Goal: Find specific fact: Locate a discrete piece of known information

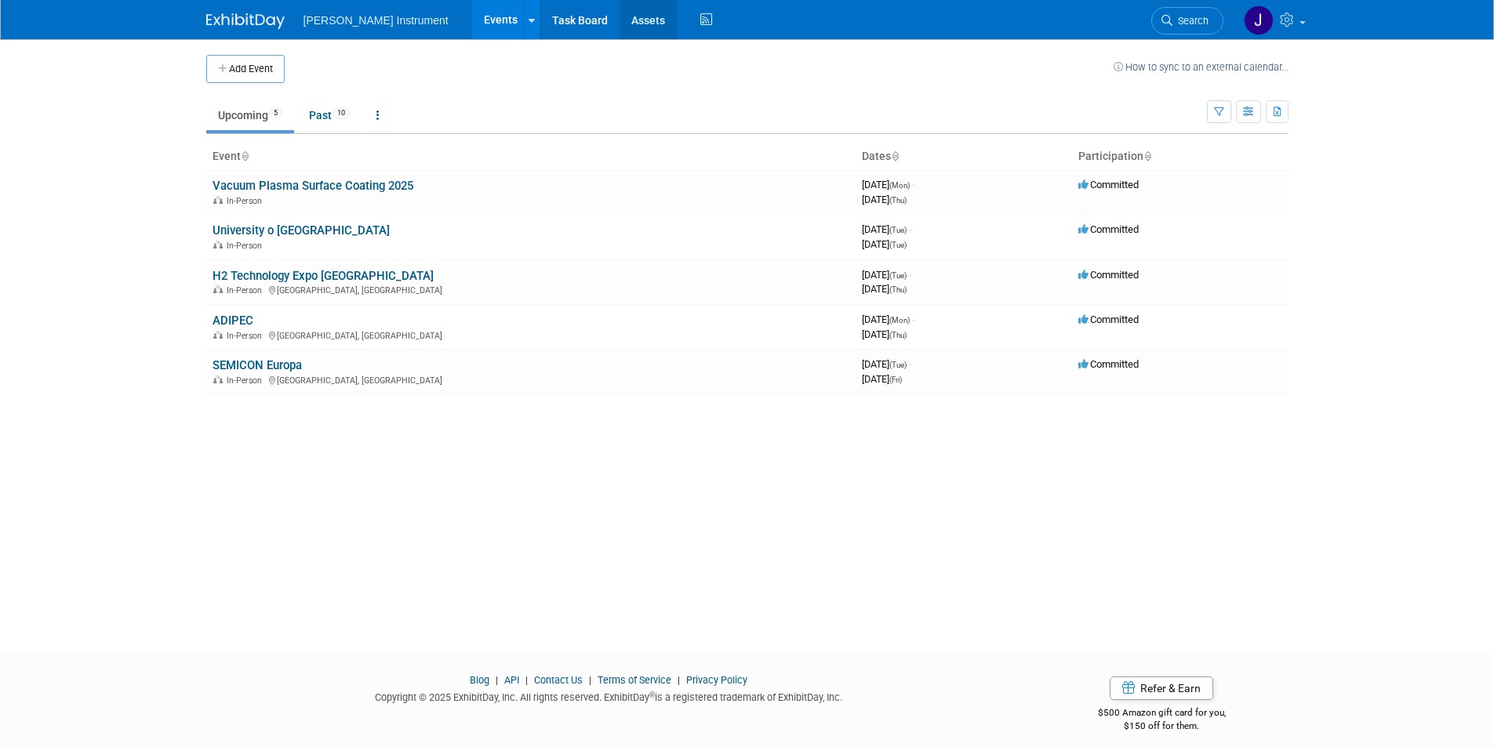
click at [619, 21] on link "Assets" at bounding box center [647, 19] width 57 height 39
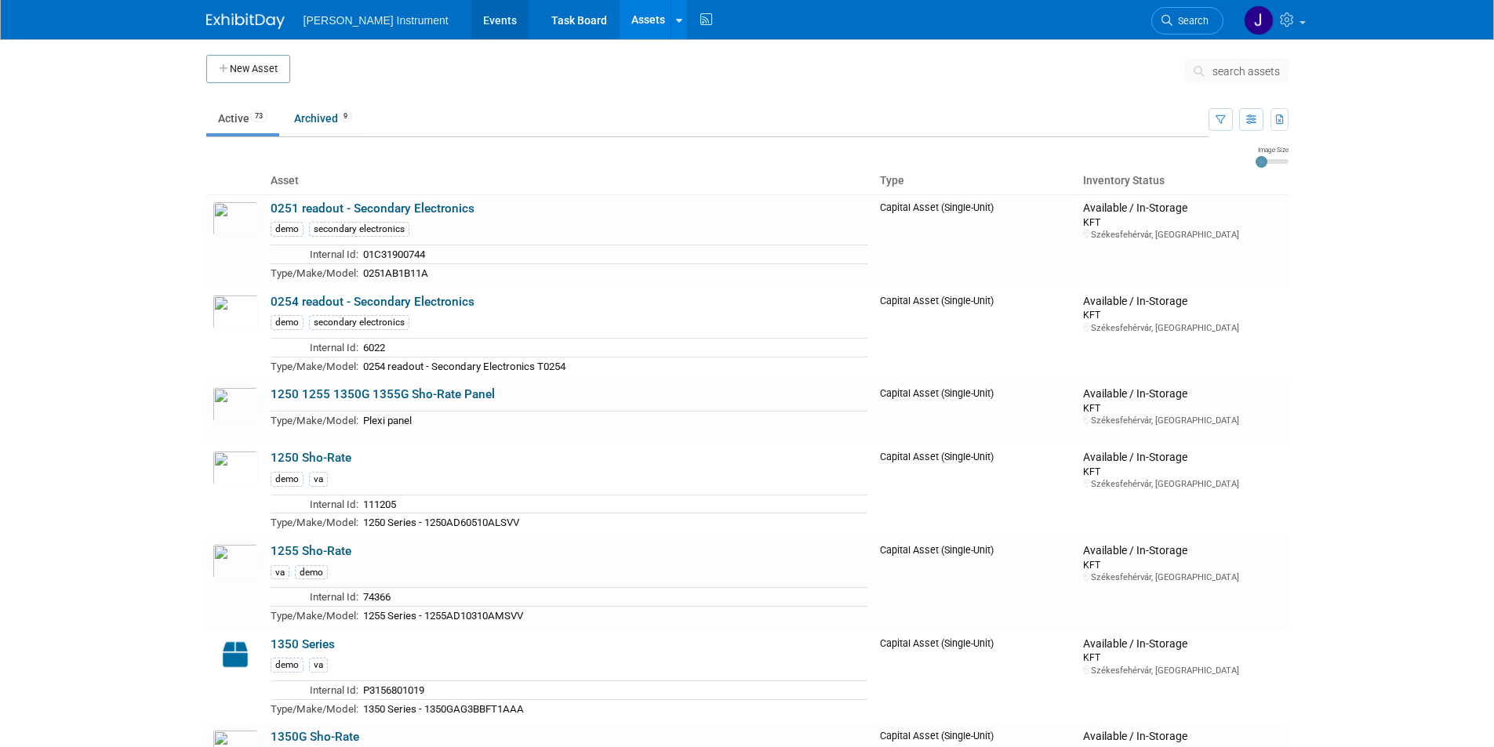
click at [471, 18] on link "Events" at bounding box center [499, 19] width 57 height 39
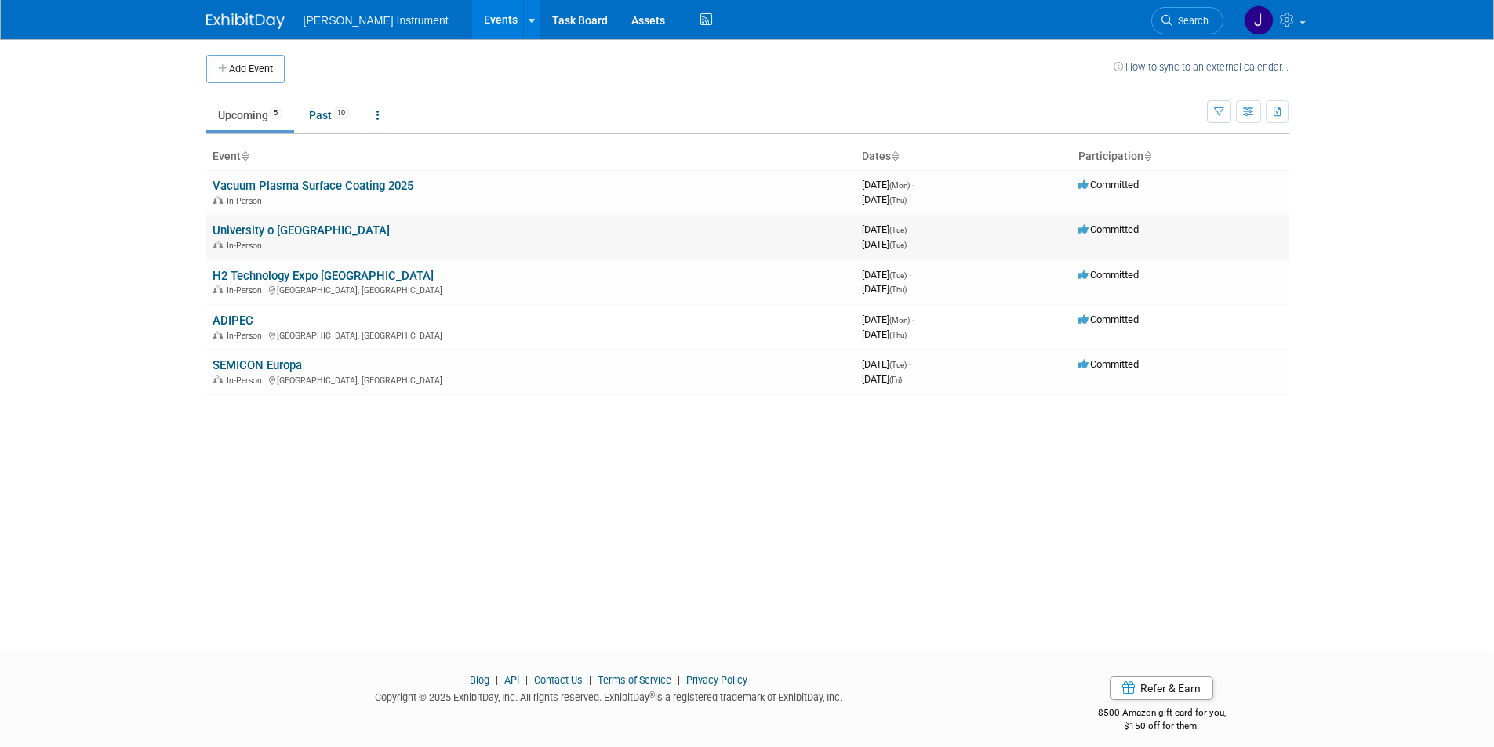
click at [277, 231] on link "University o [GEOGRAPHIC_DATA]" at bounding box center [300, 230] width 177 height 14
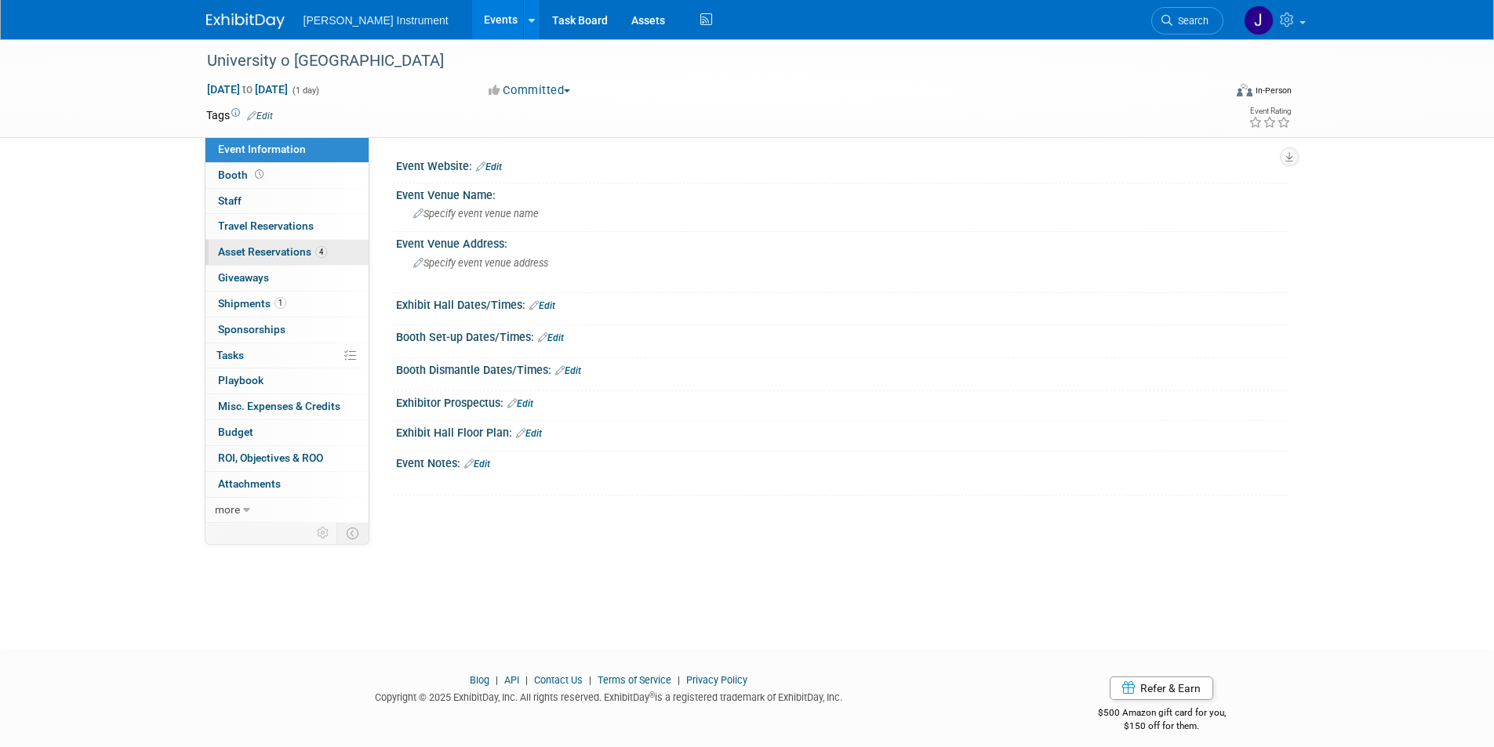
click at [277, 251] on span "Asset Reservations 4" at bounding box center [272, 251] width 109 height 13
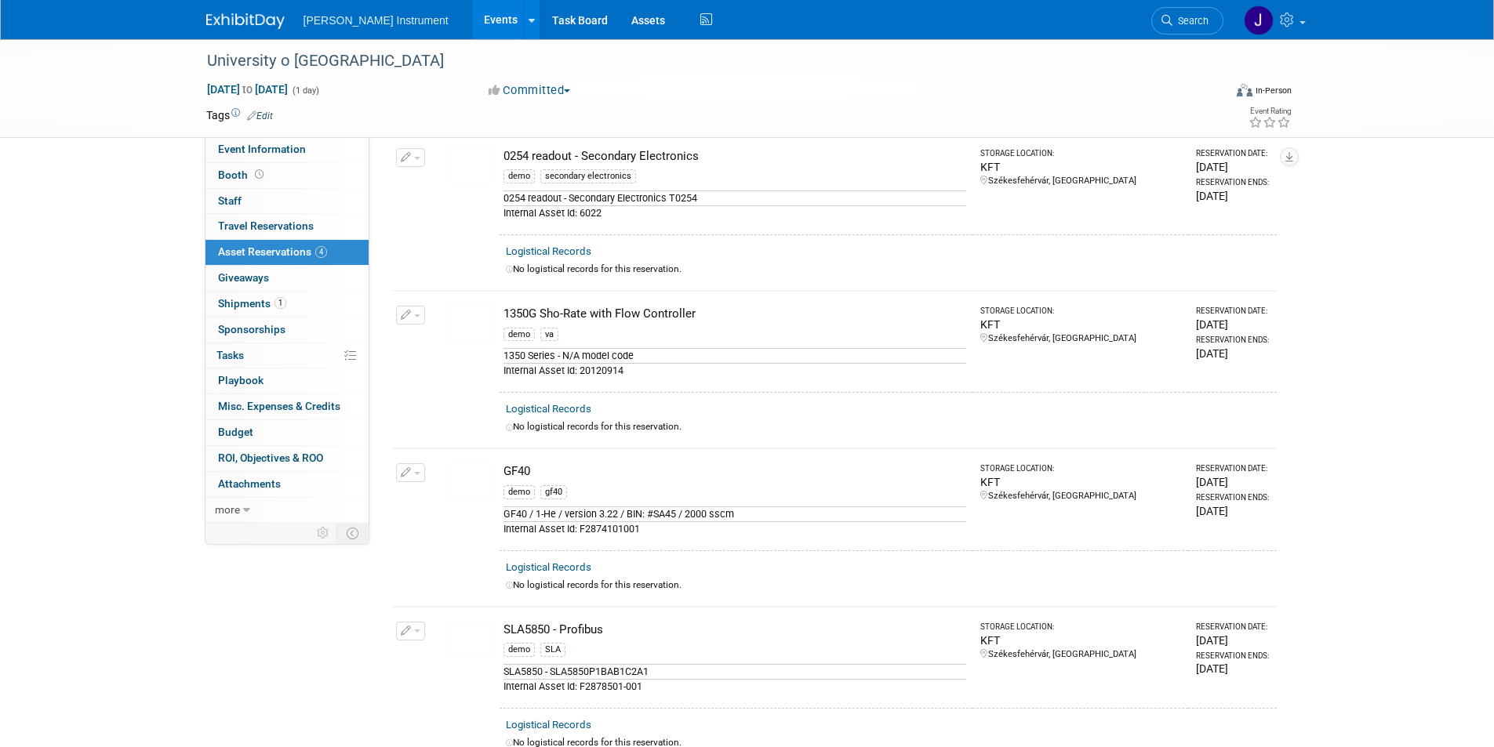
scroll to position [78, 0]
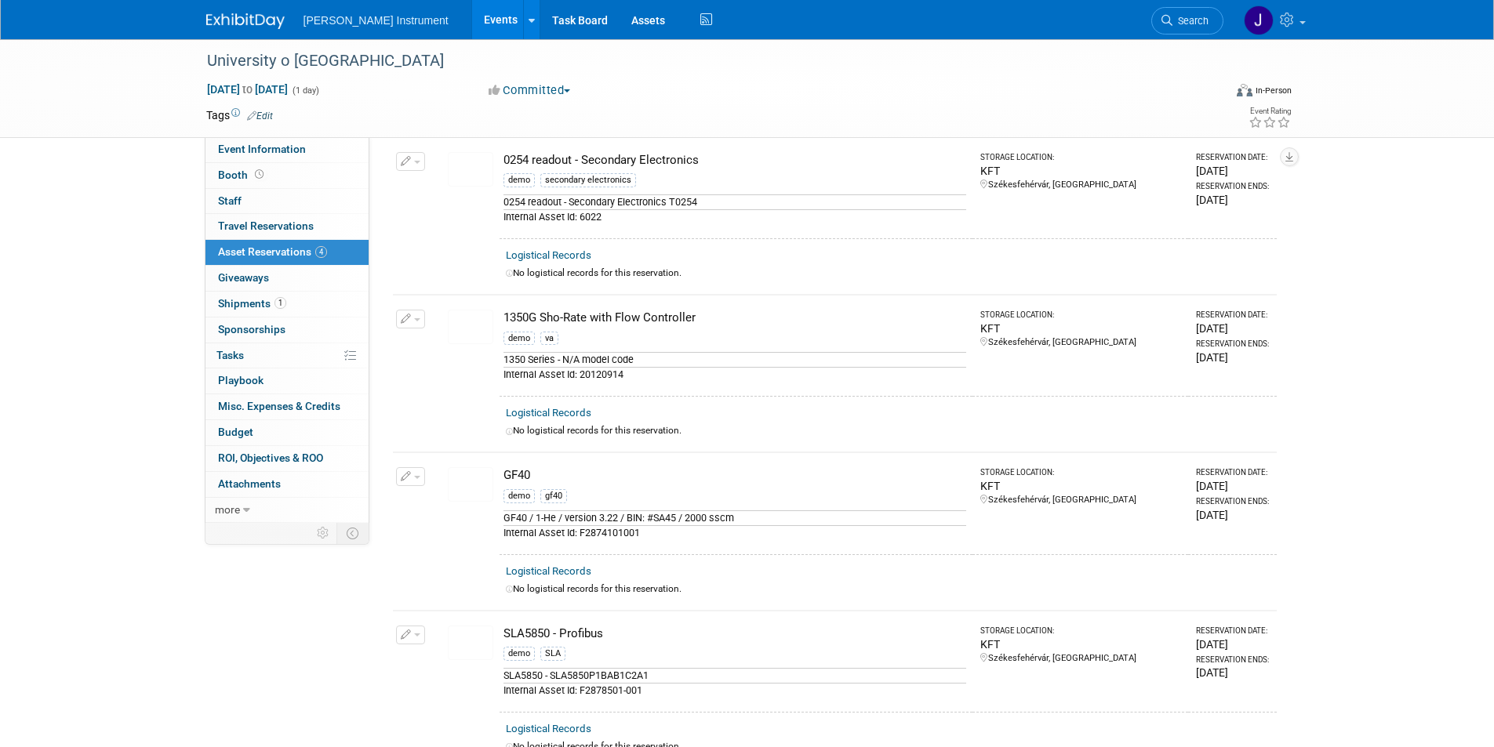
click at [612, 532] on div "Internal Asset Id: F2874101001" at bounding box center [734, 532] width 463 height 15
copy div "F2874101001"
click at [619, 25] on link "Assets" at bounding box center [647, 19] width 57 height 39
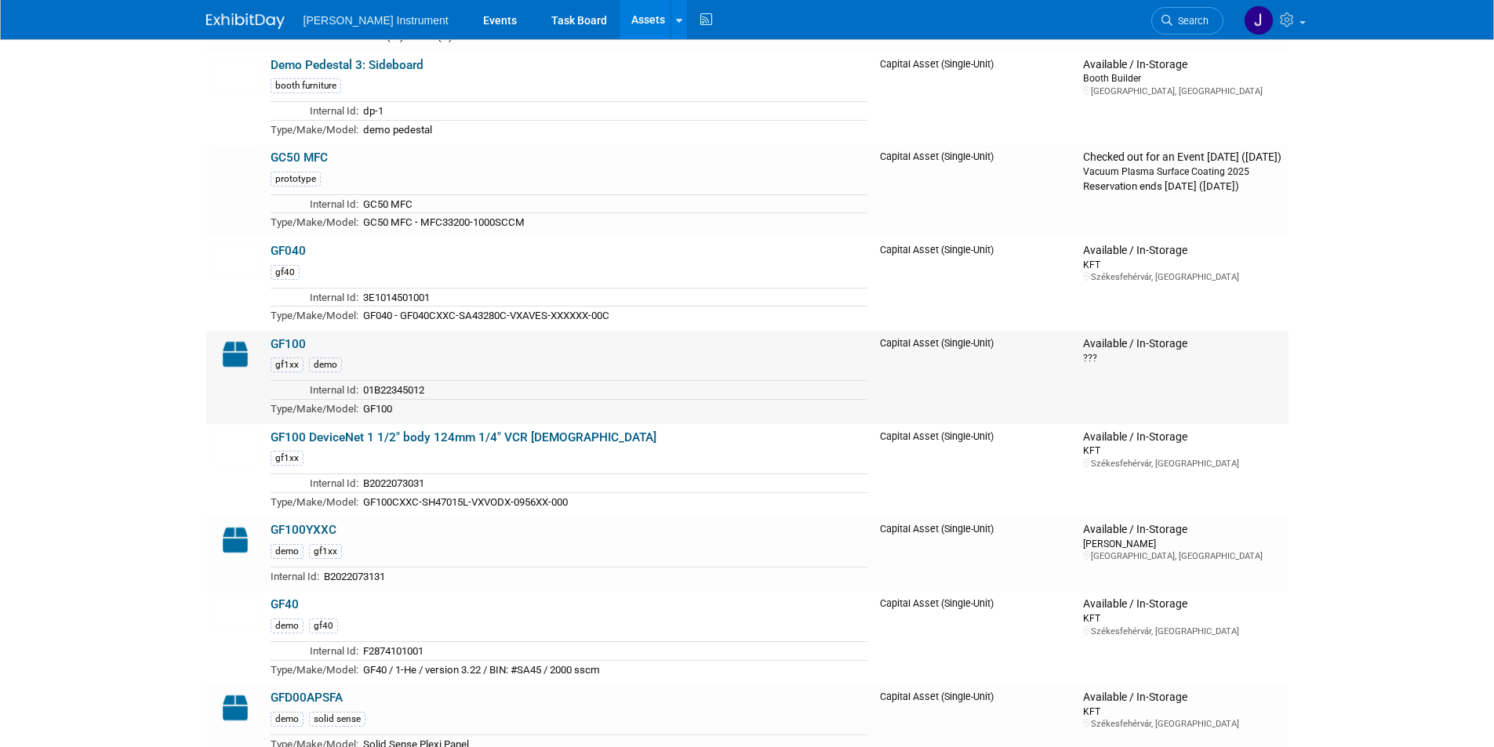
scroll to position [2117, 0]
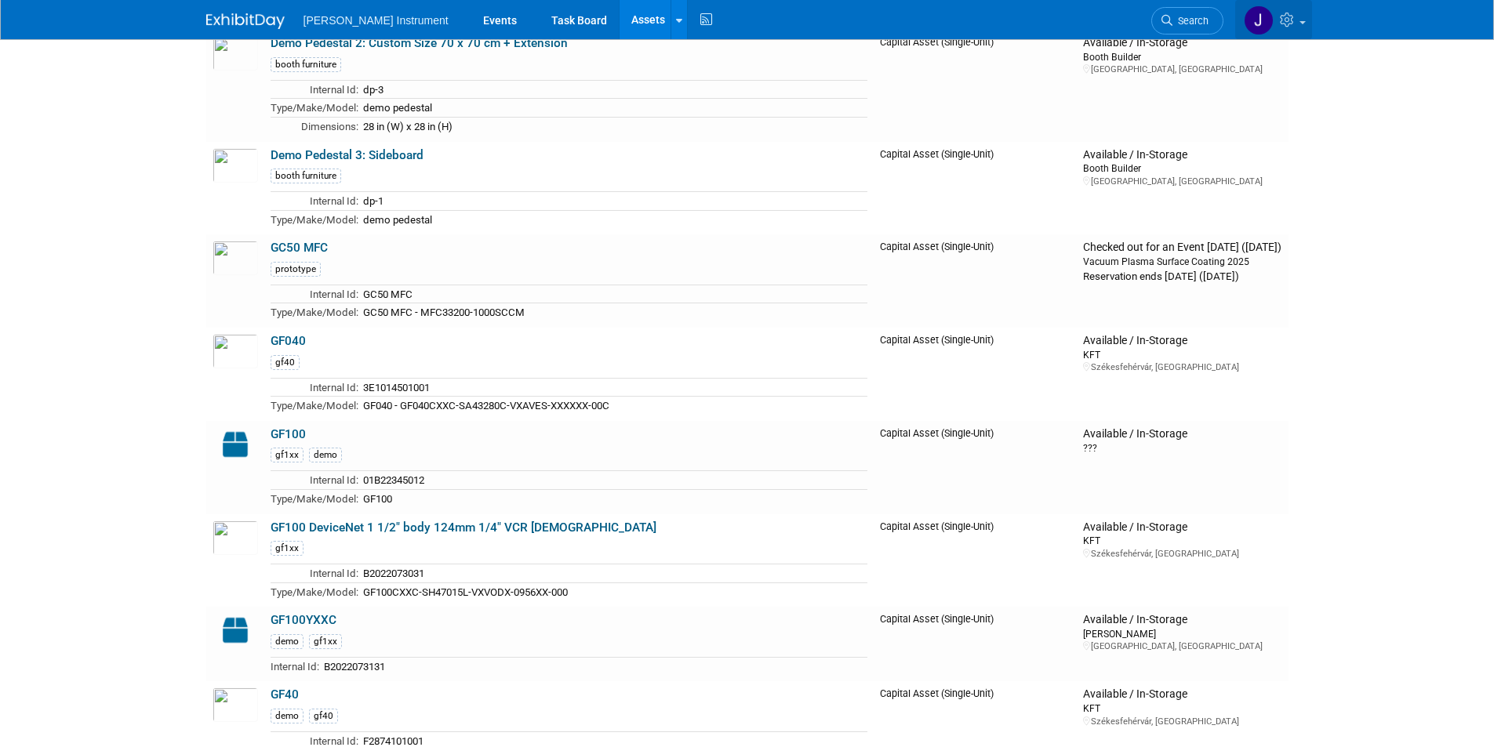
click at [1283, 18] on icon at bounding box center [1289, 20] width 18 height 14
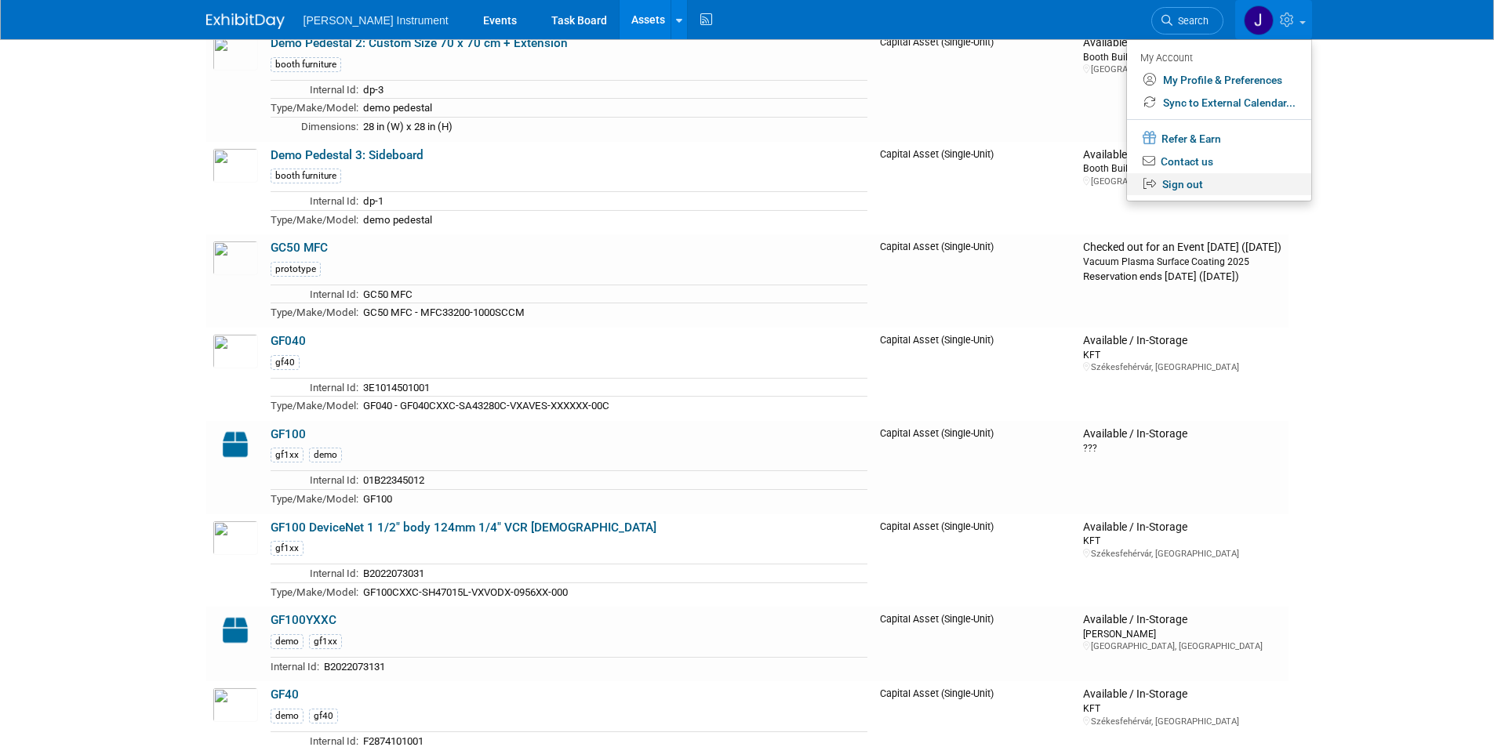
click at [1184, 178] on link "Sign out" at bounding box center [1219, 184] width 184 height 23
